Goal: Task Accomplishment & Management: Manage account settings

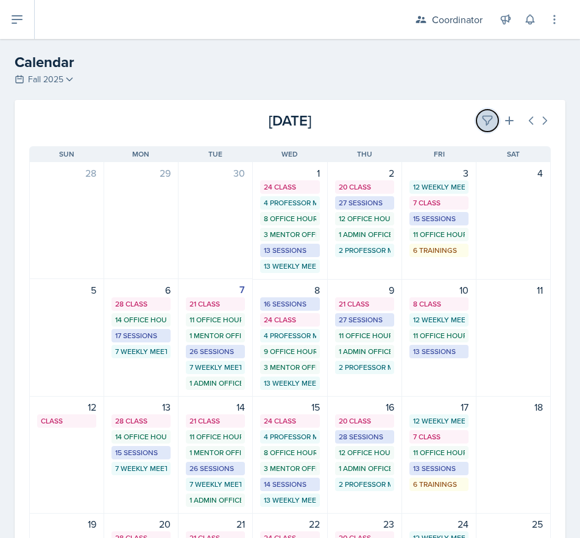
click at [481, 126] on icon at bounding box center [487, 120] width 12 height 12
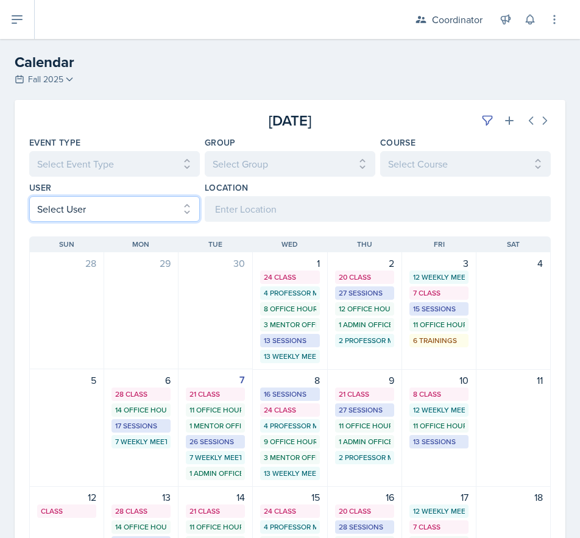
click at [122, 211] on select "Select User All [PERSON_NAME] [PERSON_NAME] [PERSON_NAME] [PERSON_NAME] [PERSON…" at bounding box center [114, 209] width 170 height 26
select select "ff973814-1f45-4e32-9e0a-a67a4899643c"
click at [29, 196] on select "Select User All [PERSON_NAME] [PERSON_NAME] [PERSON_NAME] [PERSON_NAME] [PERSON…" at bounding box center [114, 209] width 170 height 26
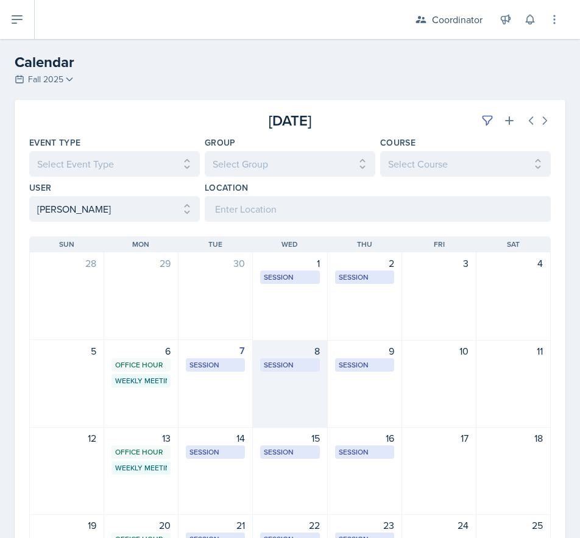
click at [308, 387] on div "8 Session MOR 100 5:30 PM - 6:30 PM" at bounding box center [290, 384] width 74 height 88
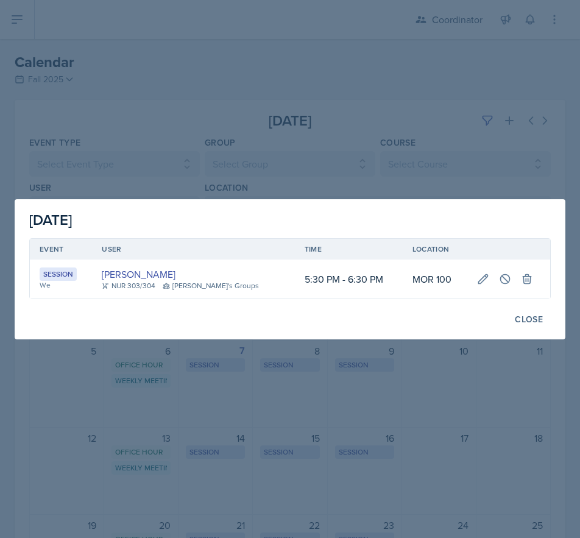
click at [402, 415] on div at bounding box center [290, 269] width 580 height 538
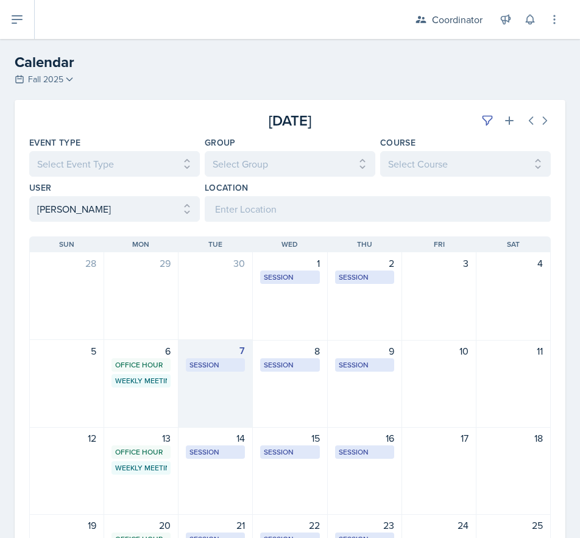
click at [244, 415] on div "7 Session MOR 292 5:30 PM - 6:30 PM" at bounding box center [215, 384] width 74 height 88
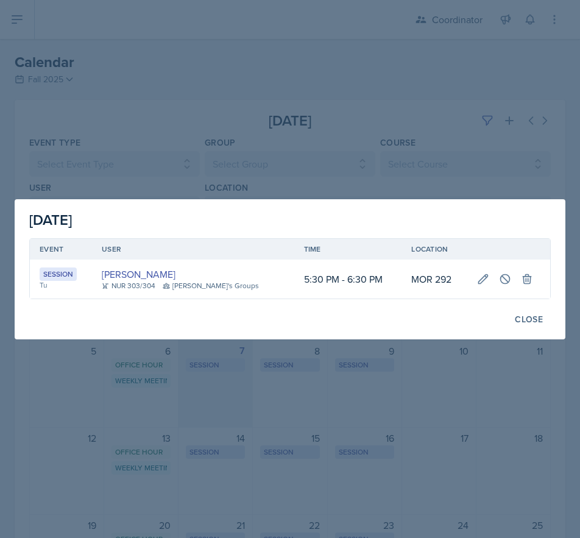
click at [244, 415] on div at bounding box center [290, 269] width 580 height 538
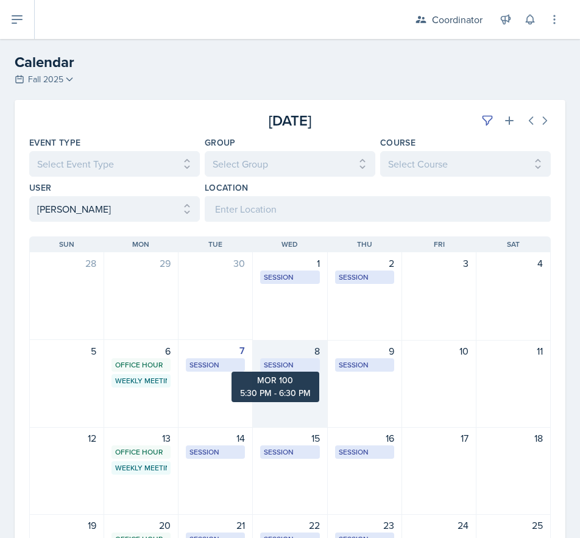
click at [284, 377] on div "8 Session MOR 100 5:30 PM - 6:30 PM" at bounding box center [290, 384] width 74 height 88
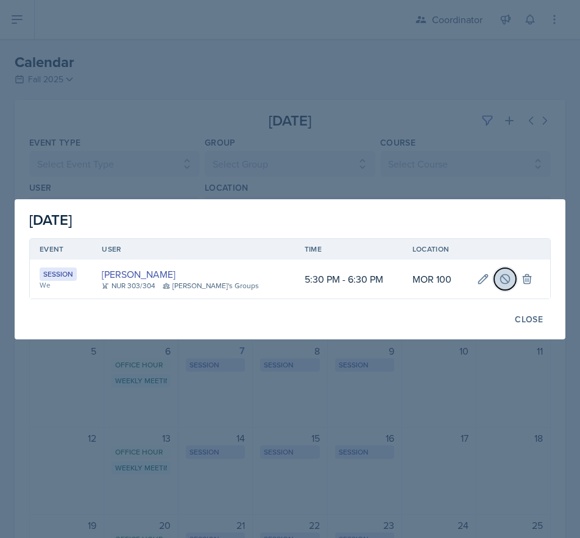
click at [494, 276] on button at bounding box center [505, 279] width 22 height 22
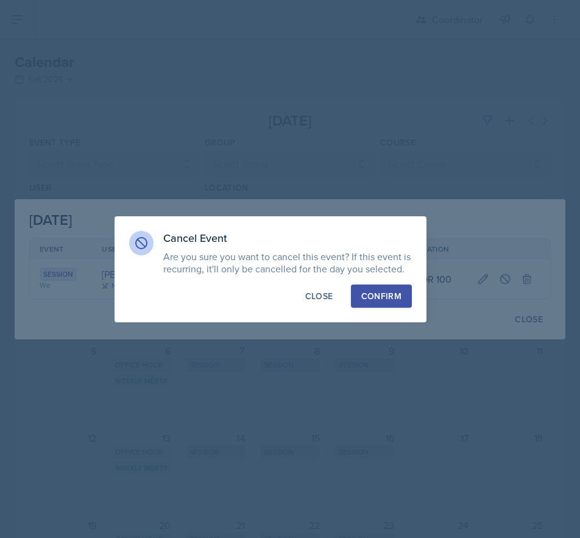
click at [376, 293] on div "Confirm" at bounding box center [381, 296] width 40 height 12
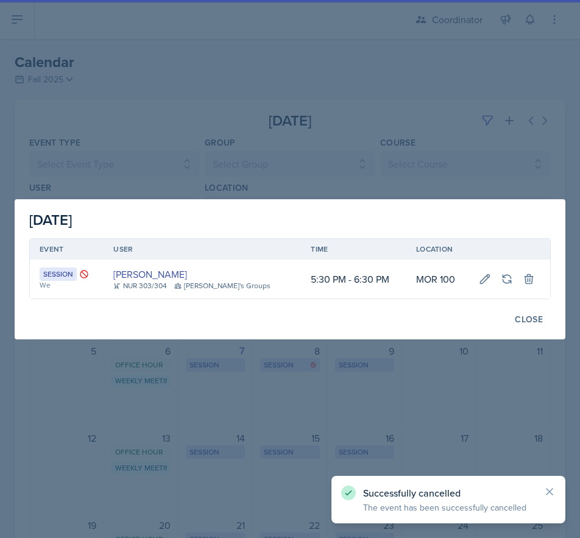
click at [330, 395] on div at bounding box center [290, 269] width 580 height 538
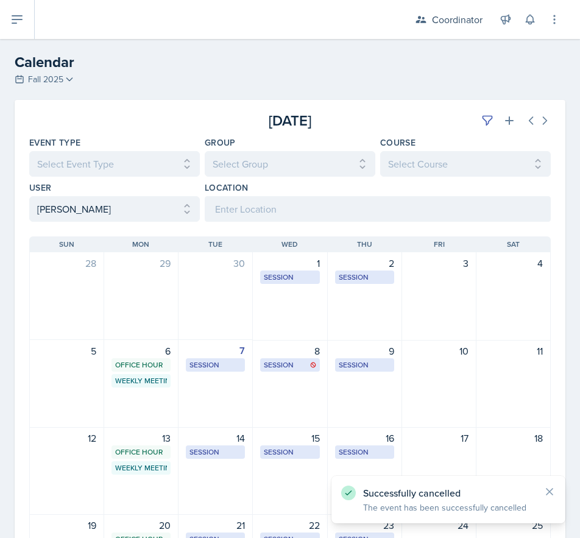
click at [332, 396] on div "9 Session MOR 101 4:00 PM - 5:00 PM" at bounding box center [365, 384] width 74 height 88
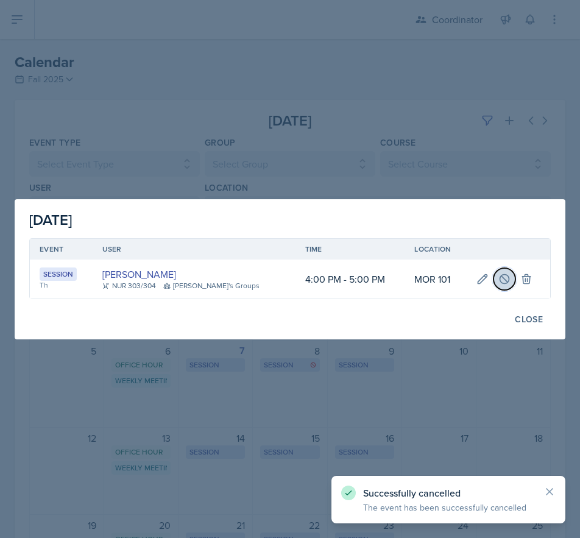
click at [498, 275] on icon at bounding box center [504, 279] width 12 height 12
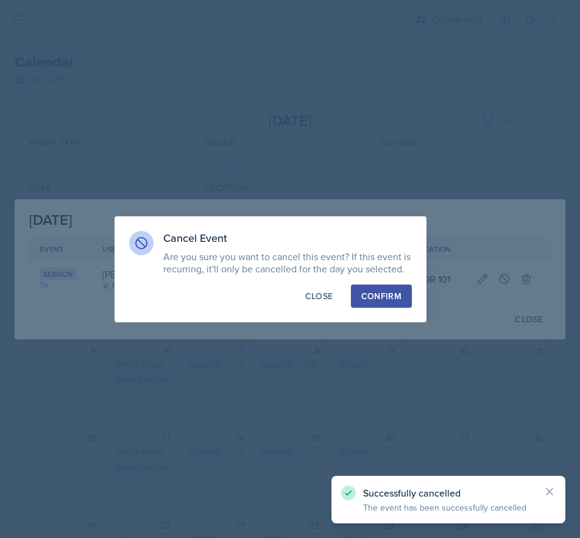
click at [380, 289] on button "Confirm" at bounding box center [381, 295] width 61 height 23
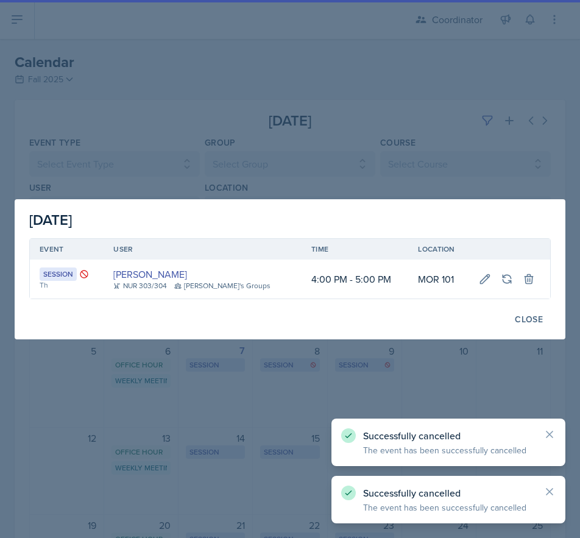
click at [265, 381] on div at bounding box center [290, 269] width 580 height 538
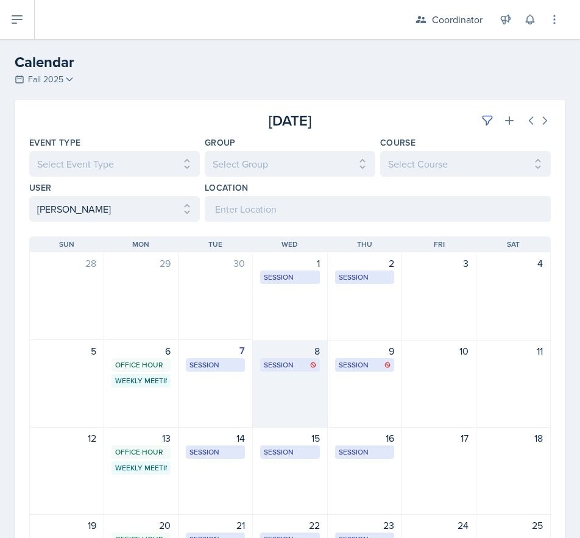
click at [303, 405] on div "8 Session MOR 100 5:30 PM - 6:30 PM" at bounding box center [290, 384] width 74 height 88
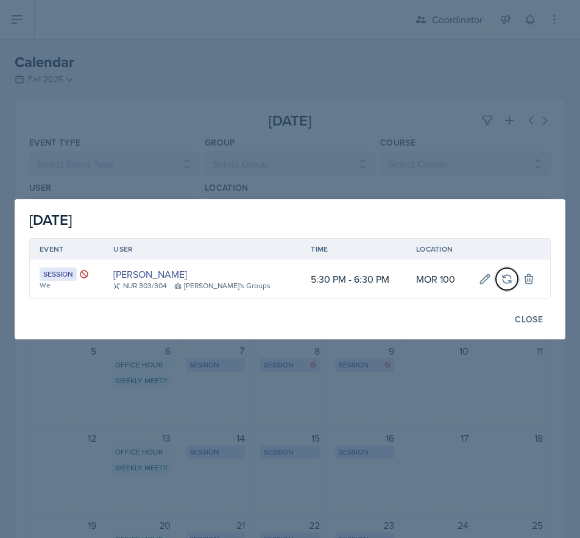
click at [500, 278] on icon at bounding box center [506, 279] width 12 height 12
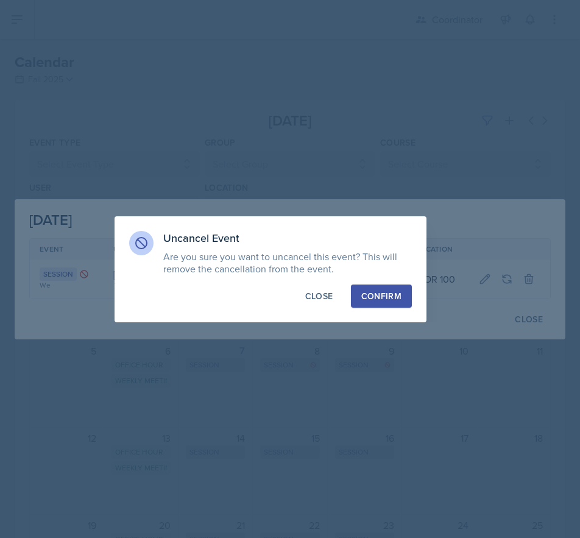
click at [381, 290] on div "Confirm" at bounding box center [381, 296] width 40 height 12
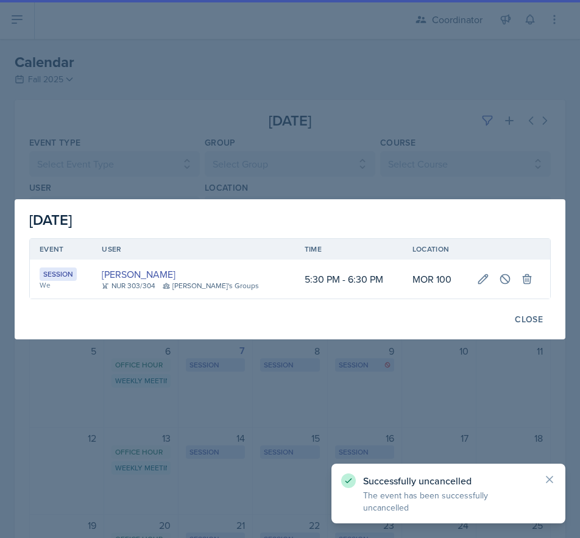
click at [329, 155] on div at bounding box center [290, 269] width 580 height 538
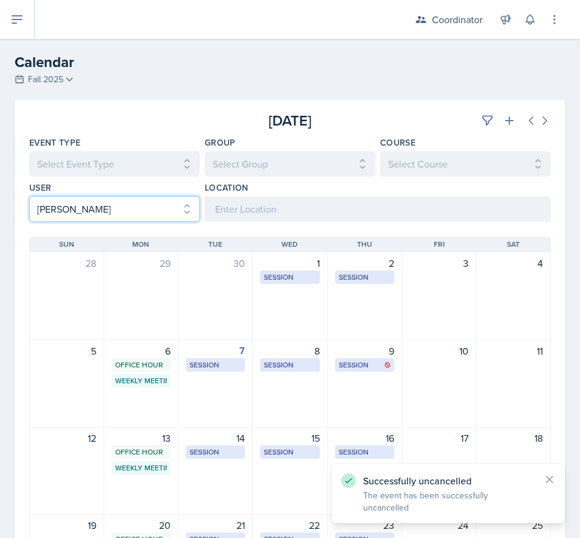
click at [118, 212] on select "Select User All [PERSON_NAME] [PERSON_NAME] [PERSON_NAME] [PERSON_NAME] [PERSON…" at bounding box center [114, 209] width 170 height 26
select select
click at [29, 196] on select "Select User All [PERSON_NAME] [PERSON_NAME] [PERSON_NAME] [PERSON_NAME] [PERSON…" at bounding box center [114, 209] width 170 height 26
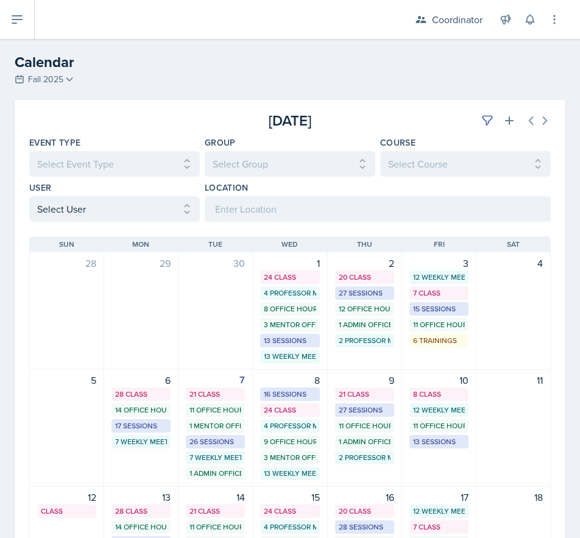
click at [166, 95] on header "Calendar Fall 2025 Fall 2025 Spring 2025 Fall 2024 Spring 2024 Fall 2023 Spring…" at bounding box center [290, 69] width 580 height 61
